Goal: Obtain resource: Download file/media

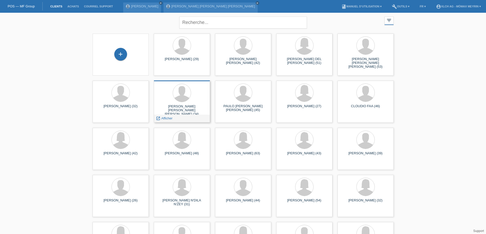
click at [184, 119] on div "launch Afficher" at bounding box center [182, 119] width 56 height 8
click at [161, 119] on link "launch Afficher" at bounding box center [164, 119] width 17 height 4
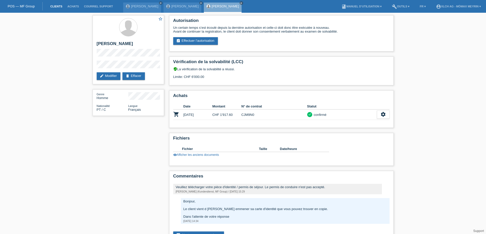
click at [56, 5] on link "Clients" at bounding box center [56, 6] width 17 height 3
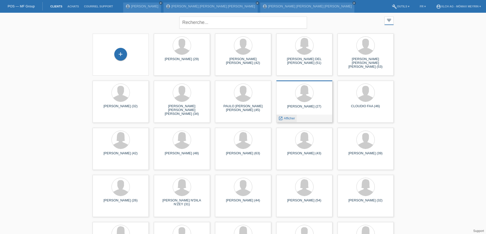
click at [283, 119] on icon "launch" at bounding box center [280, 118] width 5 height 5
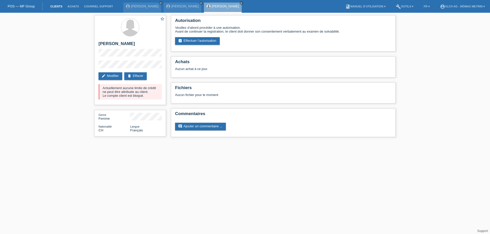
click at [53, 6] on link "Clients" at bounding box center [56, 6] width 17 height 3
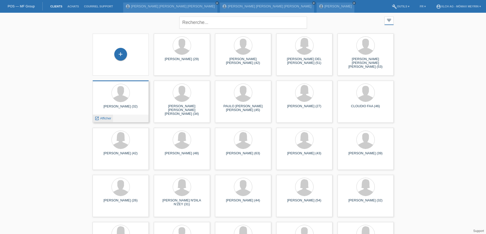
click at [105, 117] on span "Afficher" at bounding box center [105, 119] width 11 height 4
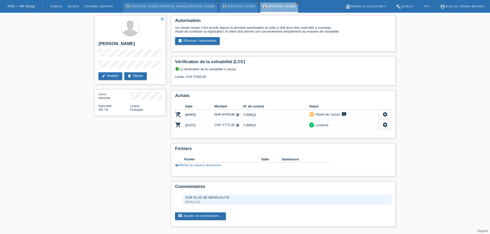
click at [296, 3] on icon "close" at bounding box center [297, 3] width 3 height 3
click at [256, 3] on icon "close" at bounding box center [257, 3] width 3 height 3
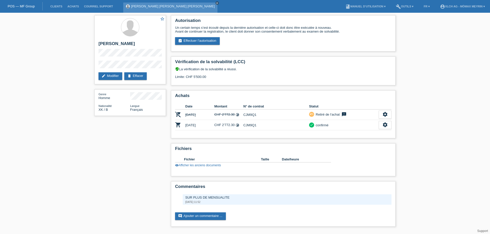
click at [216, 3] on icon "close" at bounding box center [217, 3] width 3 height 3
click at [55, 5] on link "Clients" at bounding box center [56, 6] width 17 height 3
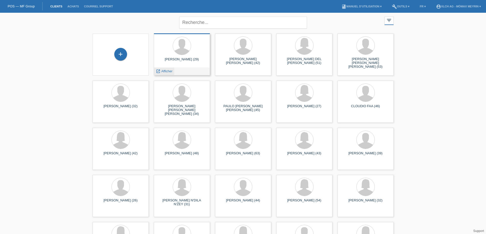
click at [162, 71] on span "Afficher" at bounding box center [166, 71] width 11 height 4
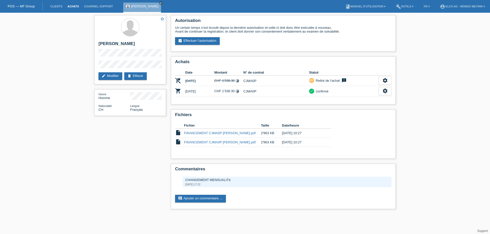
click at [72, 5] on link "Achats" at bounding box center [73, 6] width 17 height 3
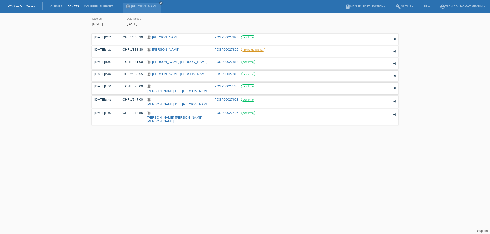
click at [89, 23] on div "[DATE] error Date du [DATE] error Date jusqu'à appliquer 17:23 Date" at bounding box center [245, 70] width 490 height 111
click at [97, 23] on input "[DATE]" at bounding box center [107, 24] width 31 height 6
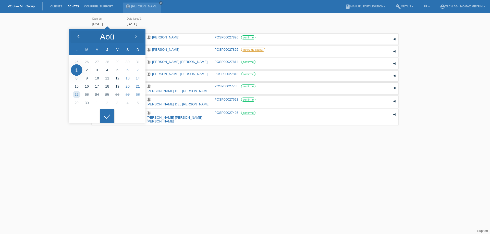
click at [80, 37] on icon at bounding box center [79, 37] width 4 height 4
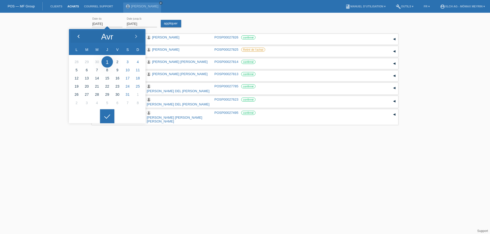
click at [81, 37] on div at bounding box center [78, 36] width 19 height 15
type input "[DATE]"
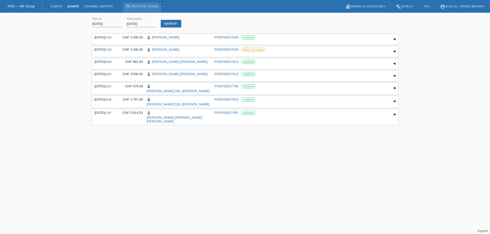
click at [110, 114] on div at bounding box center [107, 112] width 14 height 14
click at [171, 22] on link "appliquer" at bounding box center [171, 23] width 20 height 7
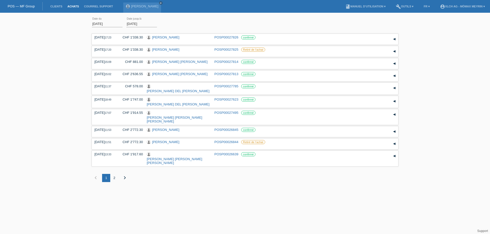
click at [116, 179] on div "2" at bounding box center [114, 178] width 8 height 8
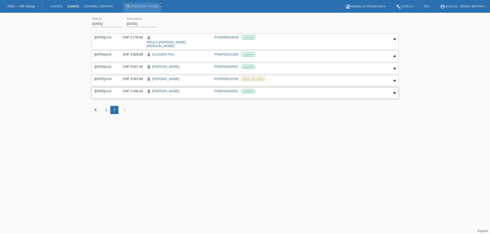
click at [394, 89] on div "▾" at bounding box center [394, 93] width 8 height 8
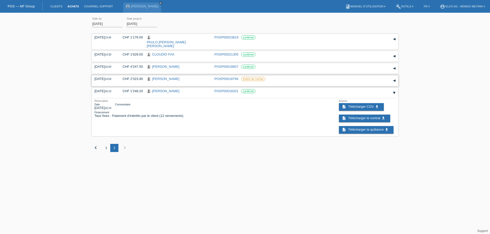
click at [394, 78] on div "▾" at bounding box center [394, 81] width 8 height 8
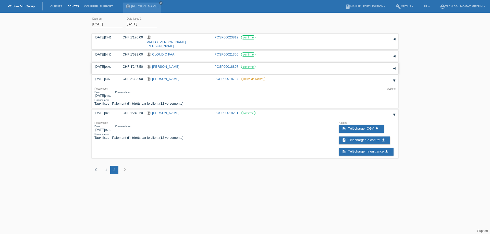
click at [395, 65] on div "▾" at bounding box center [394, 69] width 8 height 8
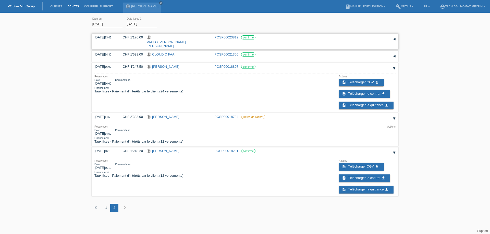
click at [395, 36] on div "▾" at bounding box center [394, 39] width 8 height 8
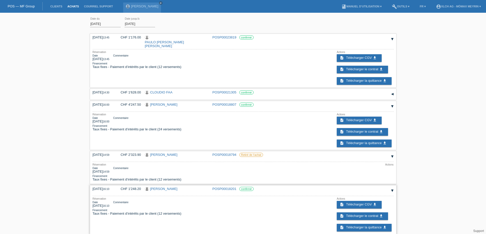
scroll to position [20, 0]
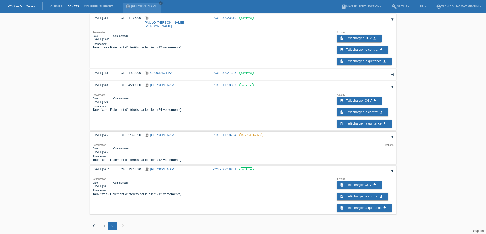
click at [104, 225] on div "1" at bounding box center [104, 226] width 8 height 8
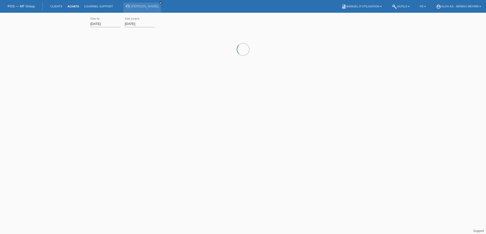
scroll to position [0, 0]
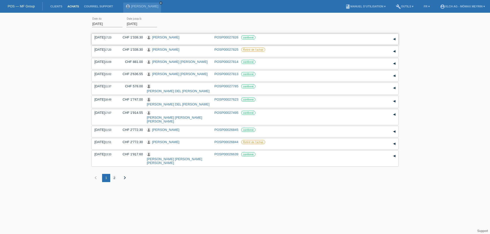
click at [394, 39] on div "▾" at bounding box center [394, 39] width 8 height 8
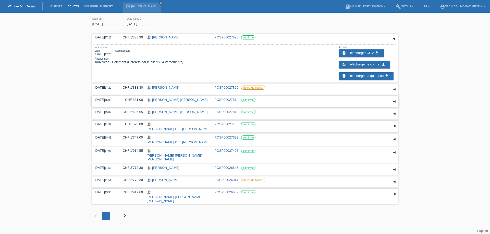
click at [394, 102] on div "▾" at bounding box center [394, 102] width 8 height 8
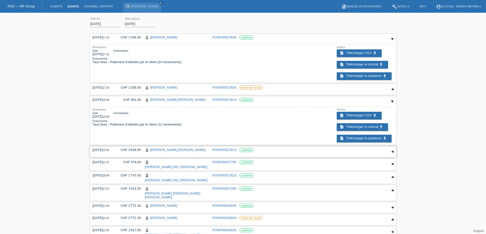
click at [392, 152] on div "▾" at bounding box center [393, 152] width 8 height 8
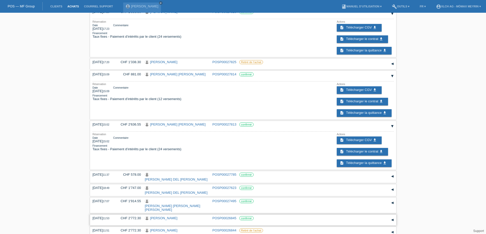
scroll to position [72, 0]
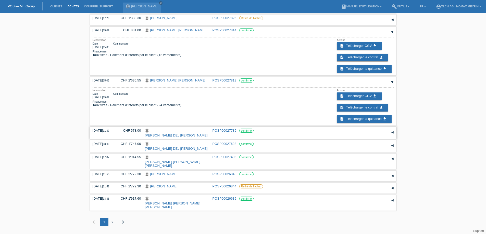
click at [393, 129] on div "▾" at bounding box center [393, 133] width 8 height 8
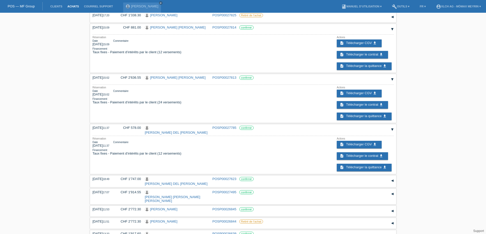
scroll to position [98, 0]
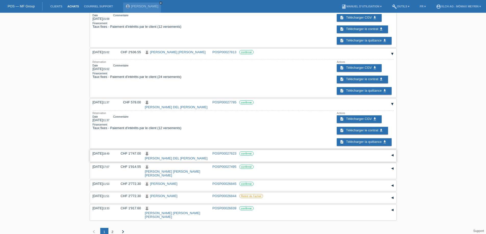
click at [392, 159] on div "▾" at bounding box center [393, 156] width 8 height 8
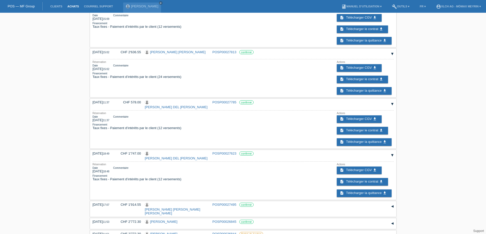
scroll to position [148, 0]
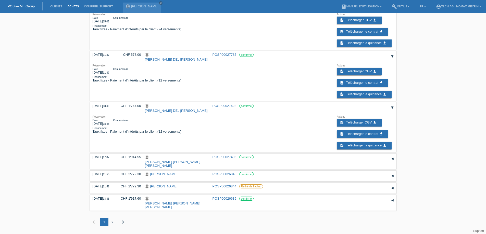
drag, startPoint x: 391, startPoint y: 165, endPoint x: 403, endPoint y: 166, distance: 12.1
click at [391, 163] on div "▾" at bounding box center [393, 159] width 8 height 8
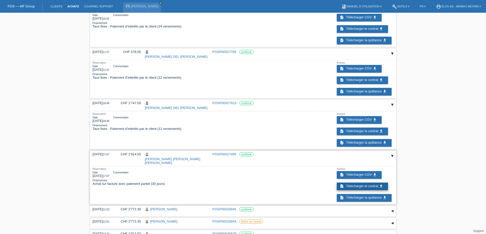
click at [363, 188] on span "Télécharger le contrat" at bounding box center [362, 186] width 32 height 4
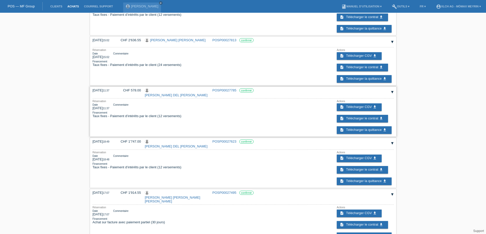
scroll to position [84, 0]
